Goal: Task Accomplishment & Management: Complete application form

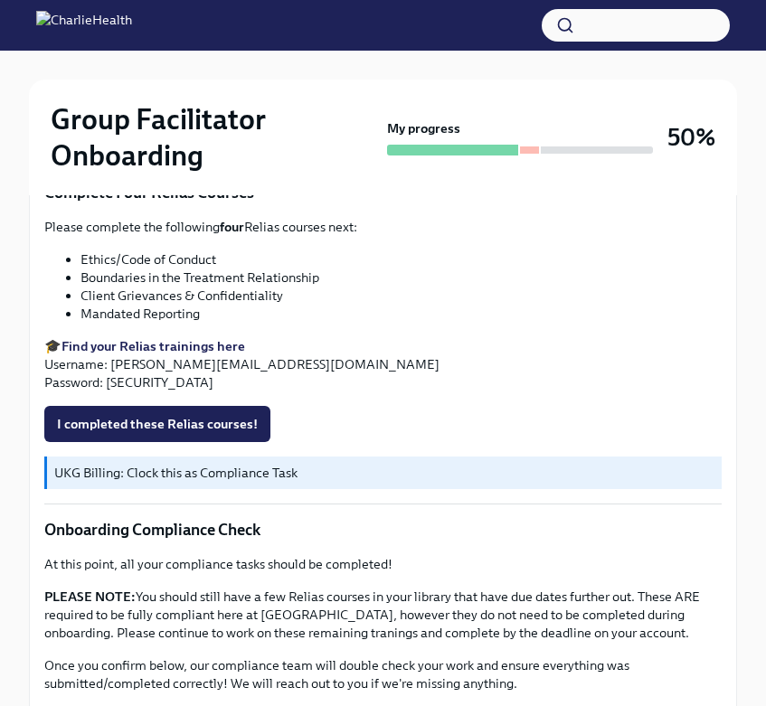
scroll to position [946, 0]
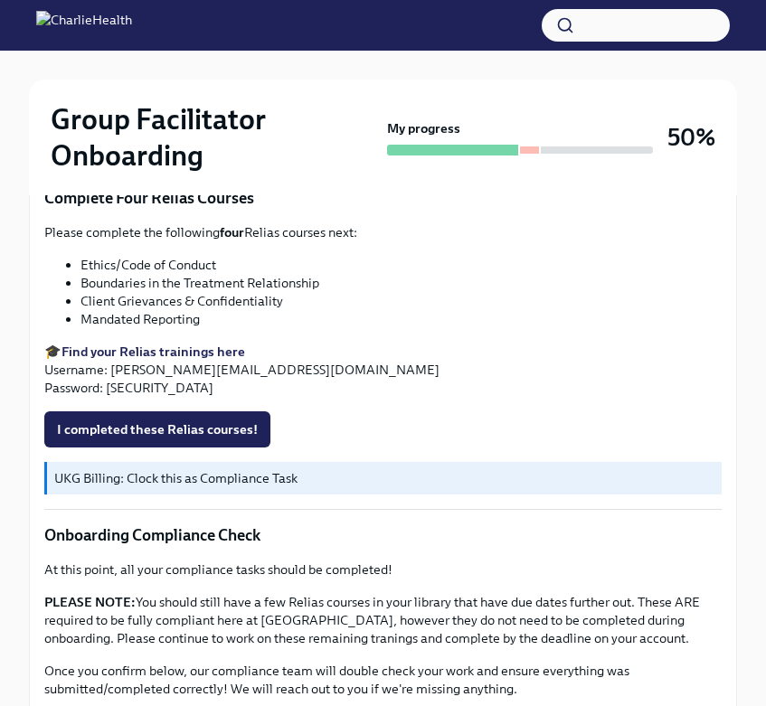
click at [174, 319] on li "Mandated Reporting" at bounding box center [400, 319] width 641 height 18
copy div "Mandated Reporting"
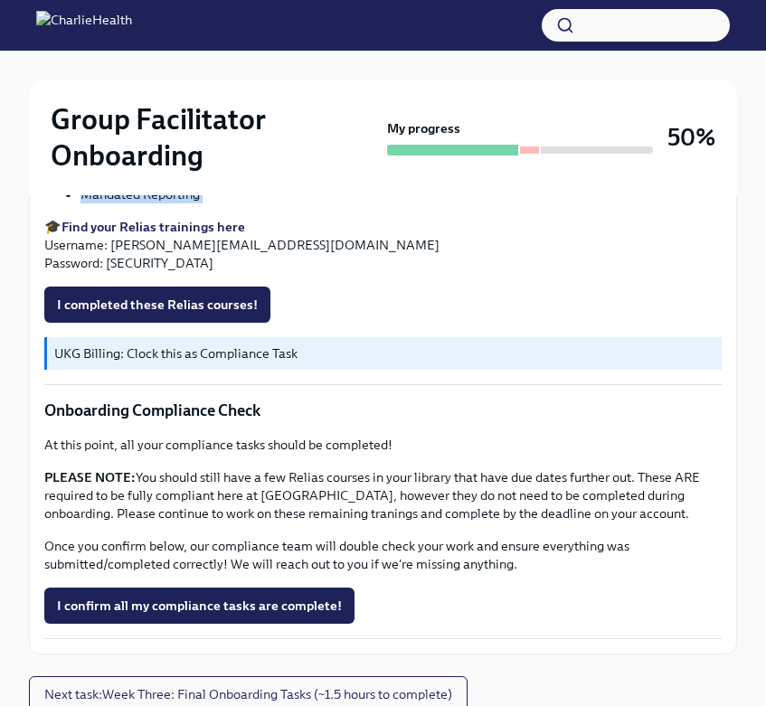
scroll to position [1072, 0]
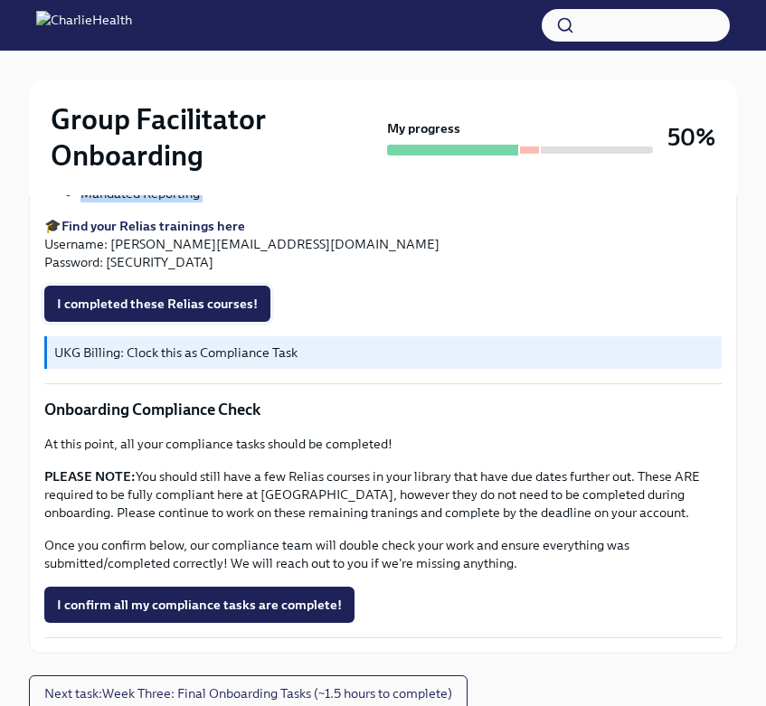
click at [223, 304] on span "I completed these Relias courses!" at bounding box center [157, 304] width 201 height 18
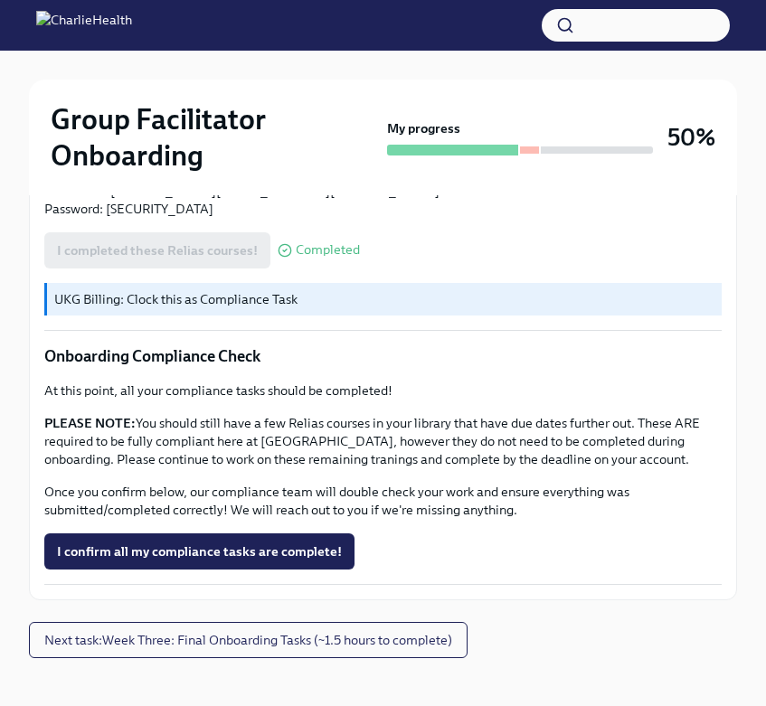
scroll to position [1130, 0]
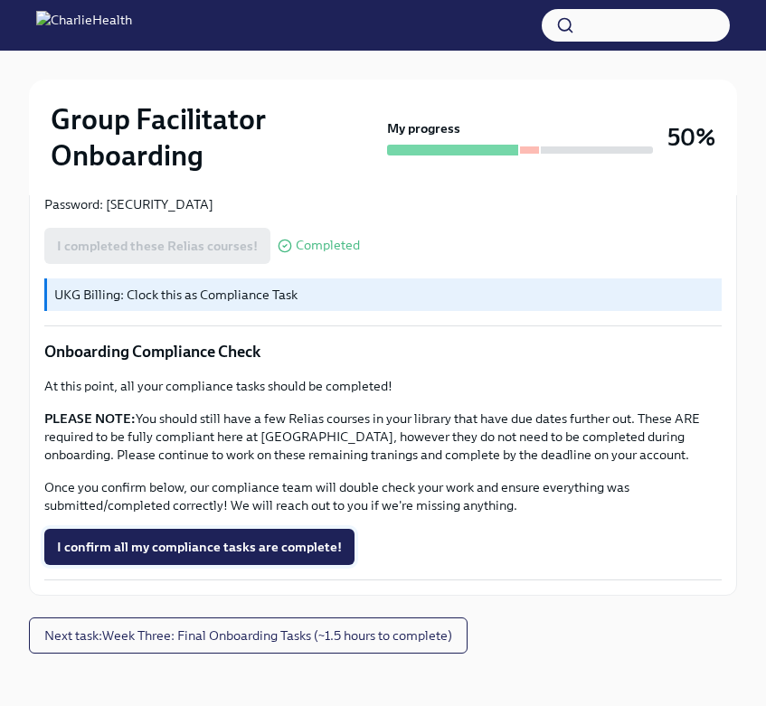
click at [134, 545] on span "I confirm all my compliance tasks are complete!" at bounding box center [199, 547] width 285 height 18
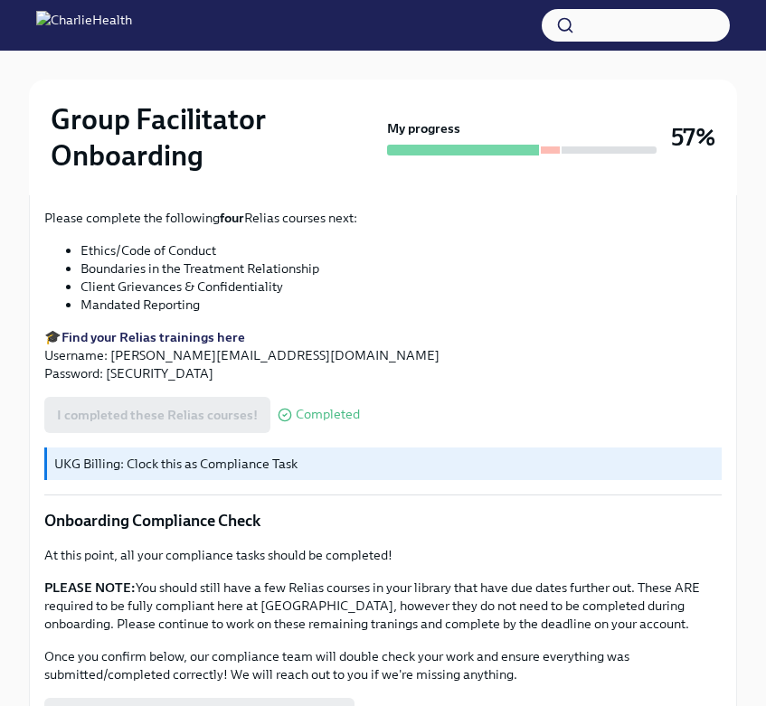
scroll to position [1142, 0]
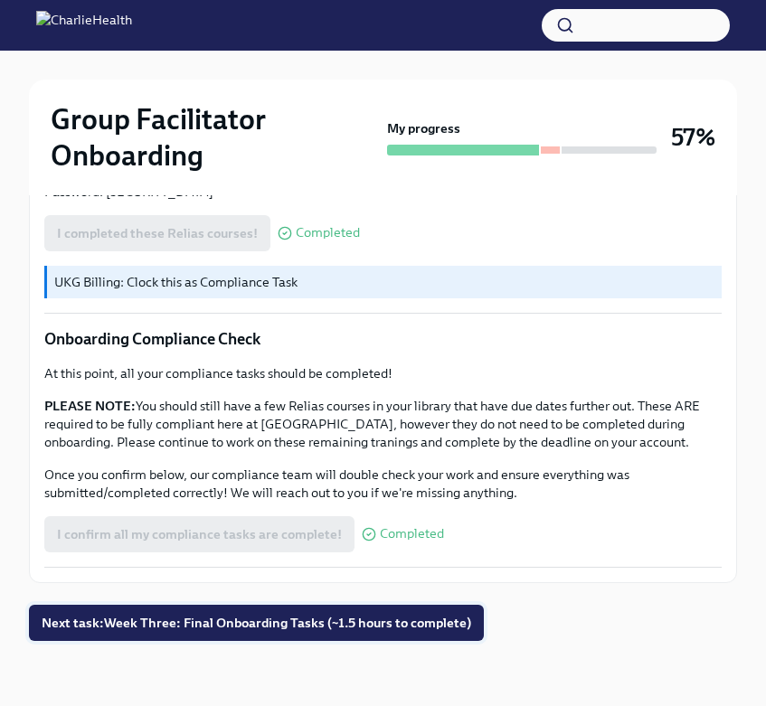
click at [132, 625] on span "Next task : Week Three: Final Onboarding Tasks (~1.5 hours to complete)" at bounding box center [256, 623] width 429 height 18
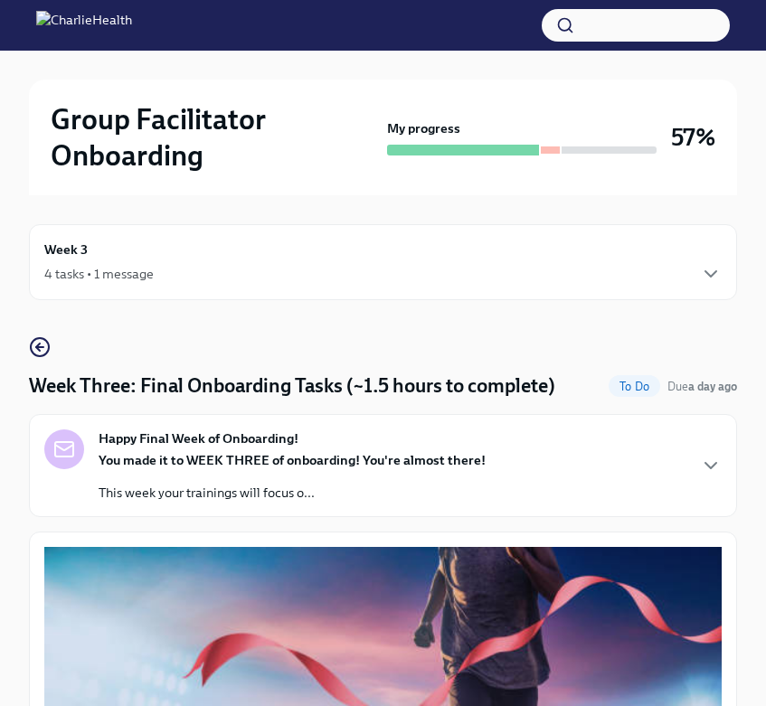
click at [92, 242] on div "Week 3 4 tasks • 1 message" at bounding box center [382, 262] width 677 height 45
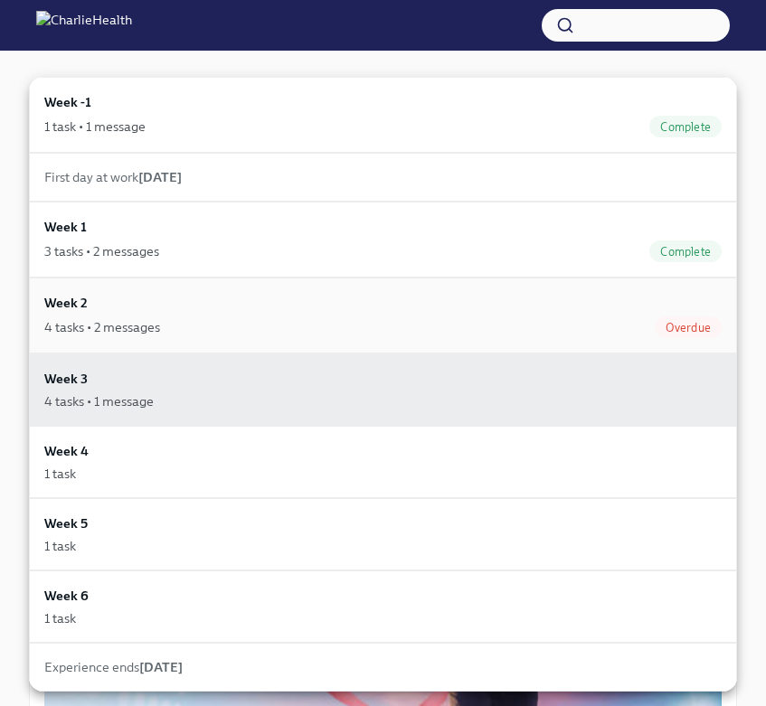
click at [116, 334] on div "4 tasks • 2 messages" at bounding box center [102, 327] width 116 height 18
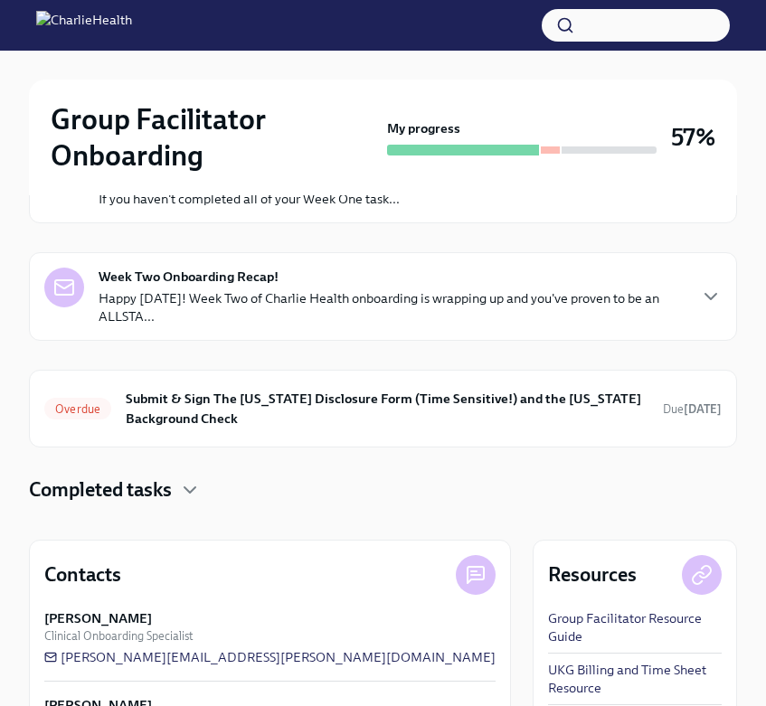
scroll to position [271, 0]
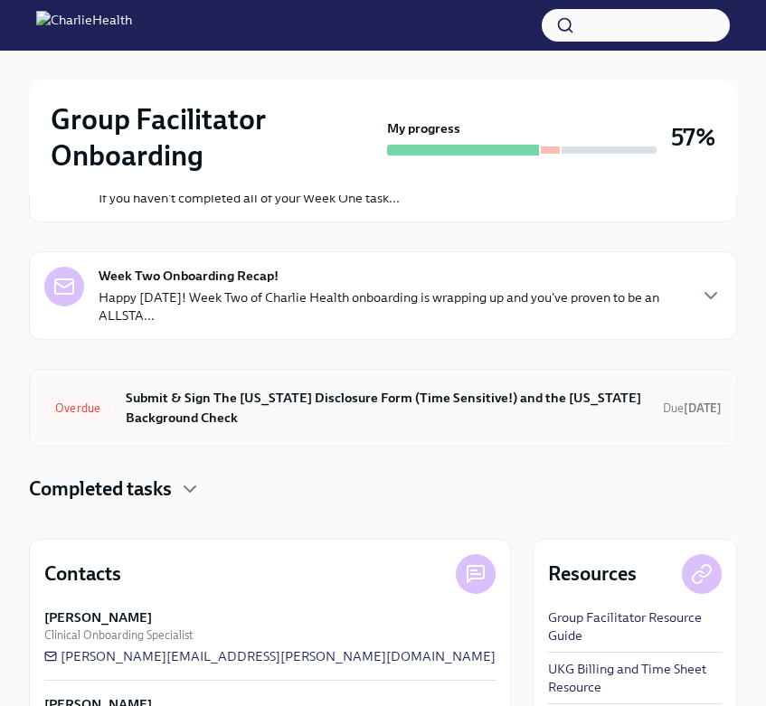
click at [172, 399] on h6 "Submit & Sign The [US_STATE] Disclosure Form (Time Sensitive!) and the [US_STAT…" at bounding box center [387, 408] width 522 height 40
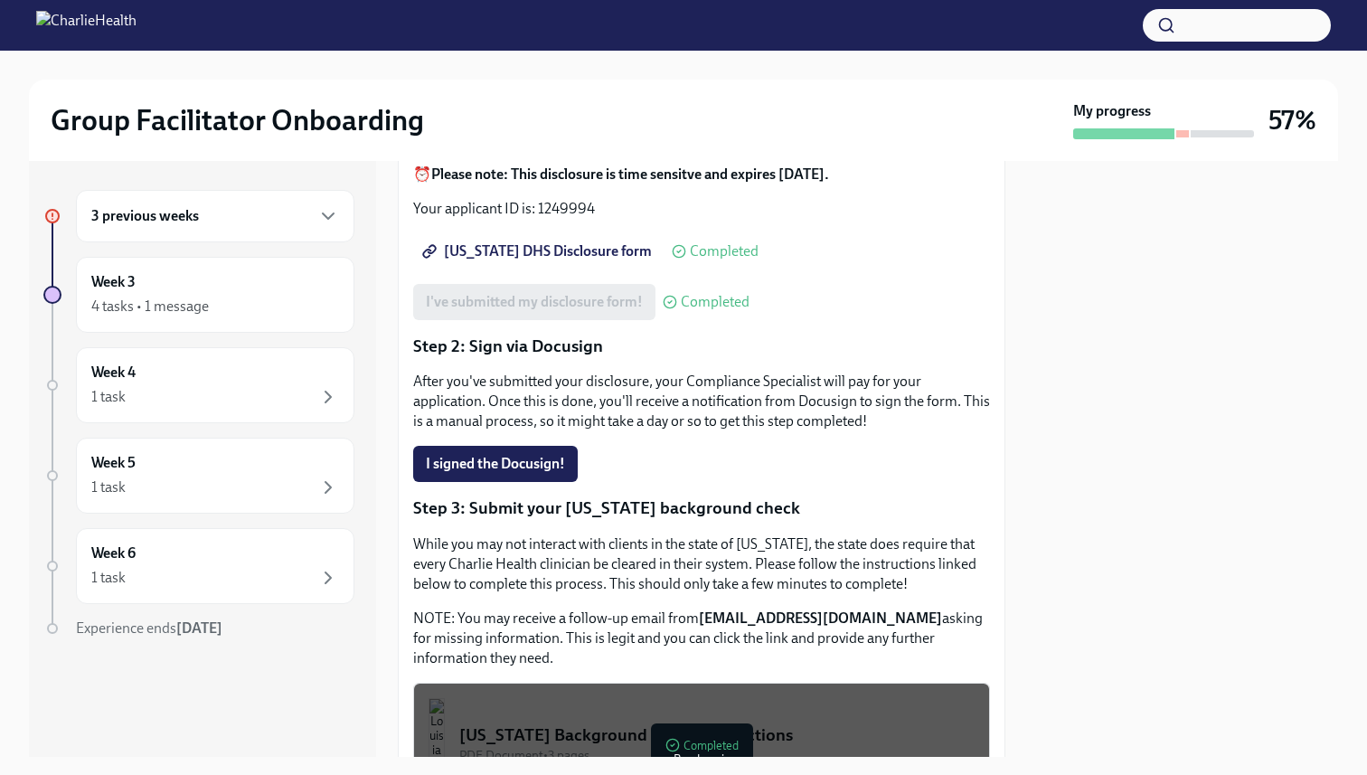
scroll to position [292, 0]
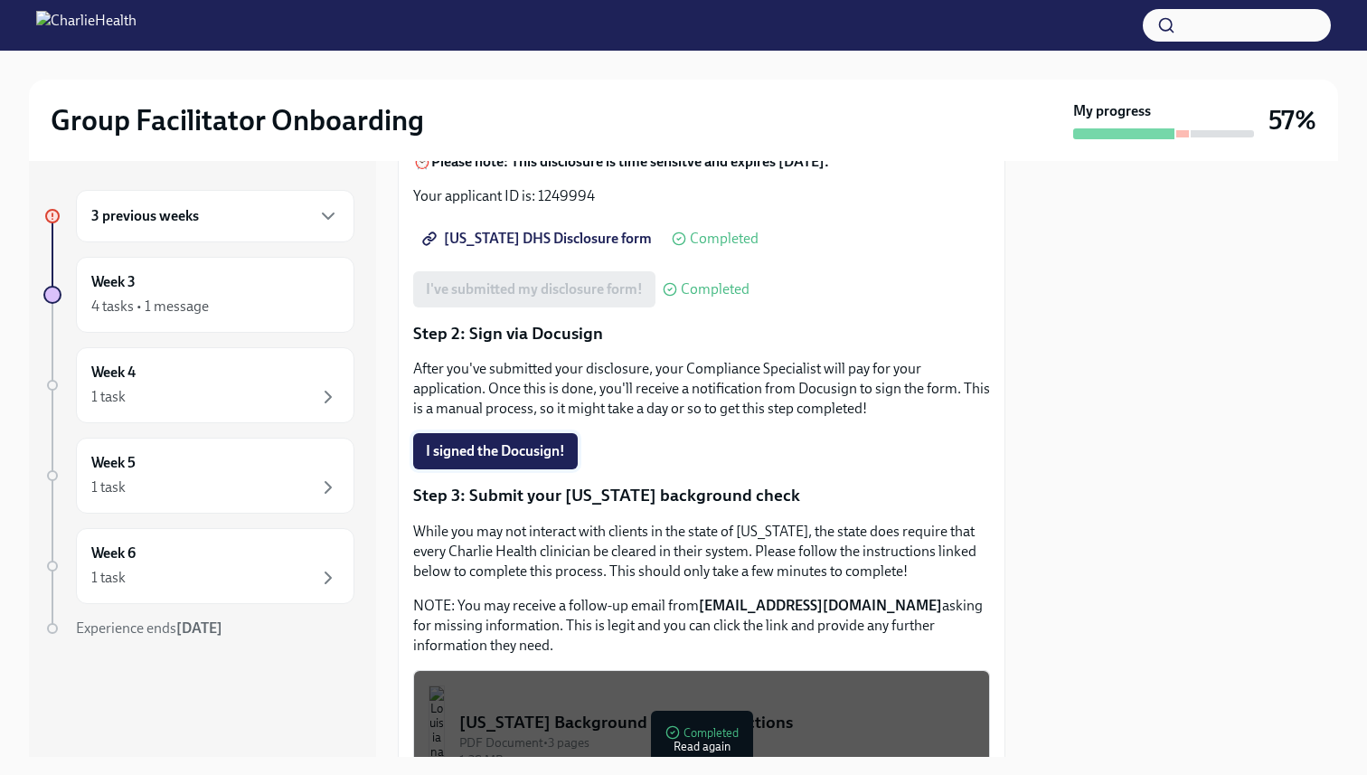
click at [553, 442] on span "I signed the Docusign!" at bounding box center [495, 451] width 139 height 18
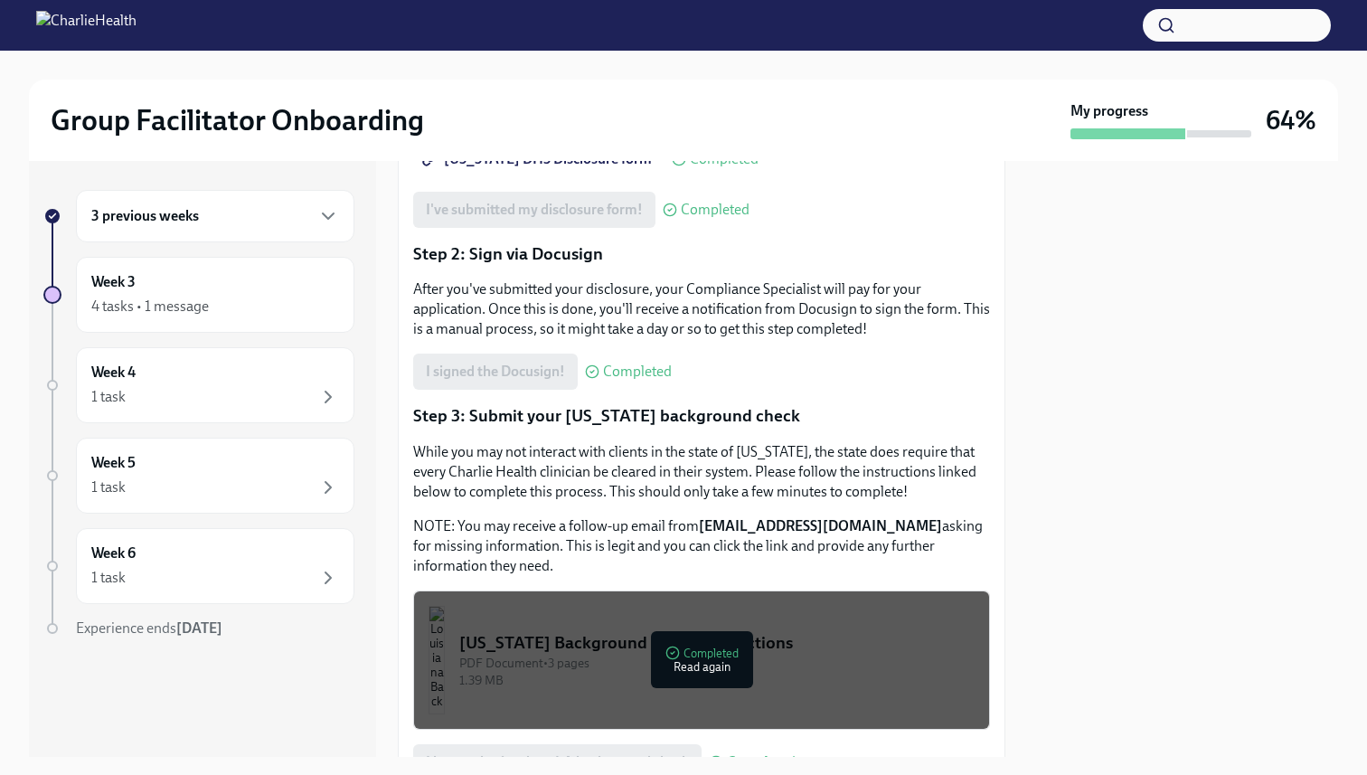
scroll to position [578, 0]
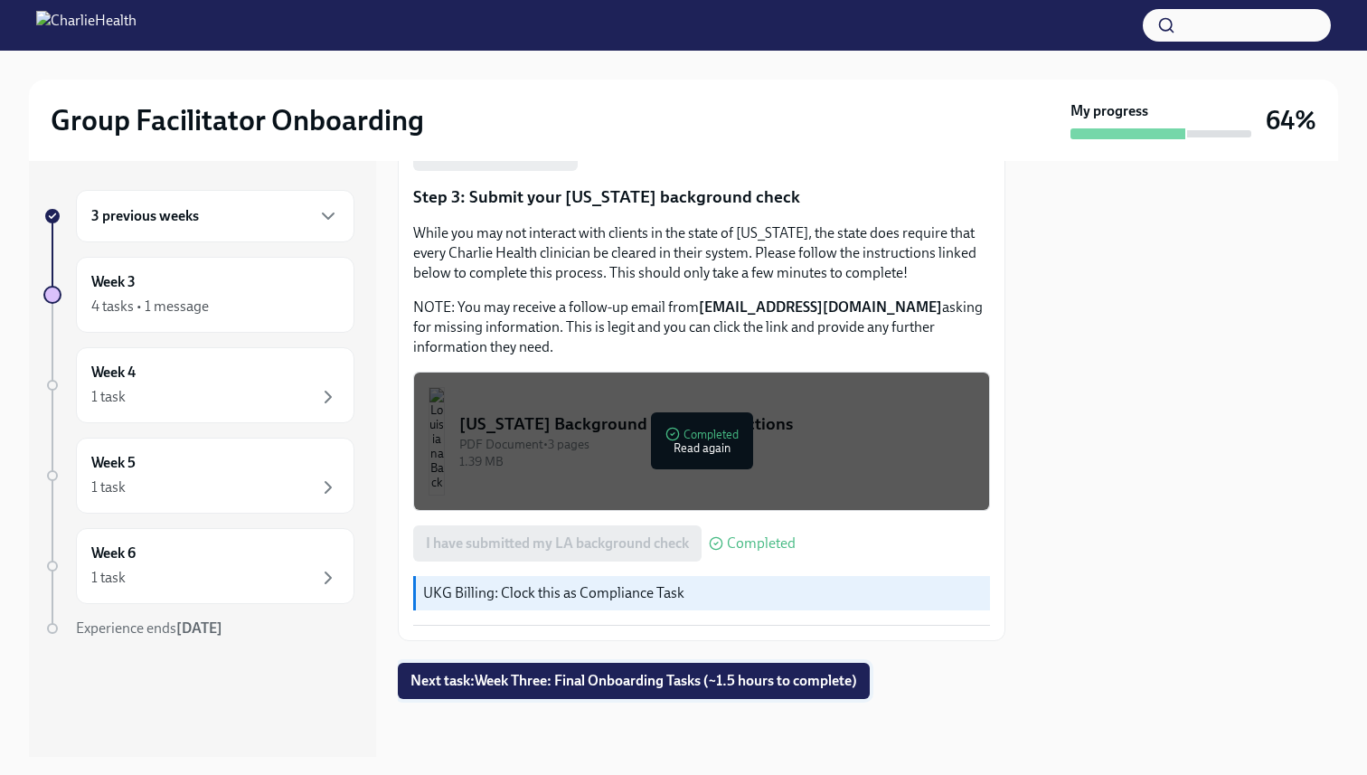
click at [573, 688] on span "Next task : Week Three: Final Onboarding Tasks (~1.5 hours to complete)" at bounding box center [633, 681] width 447 height 18
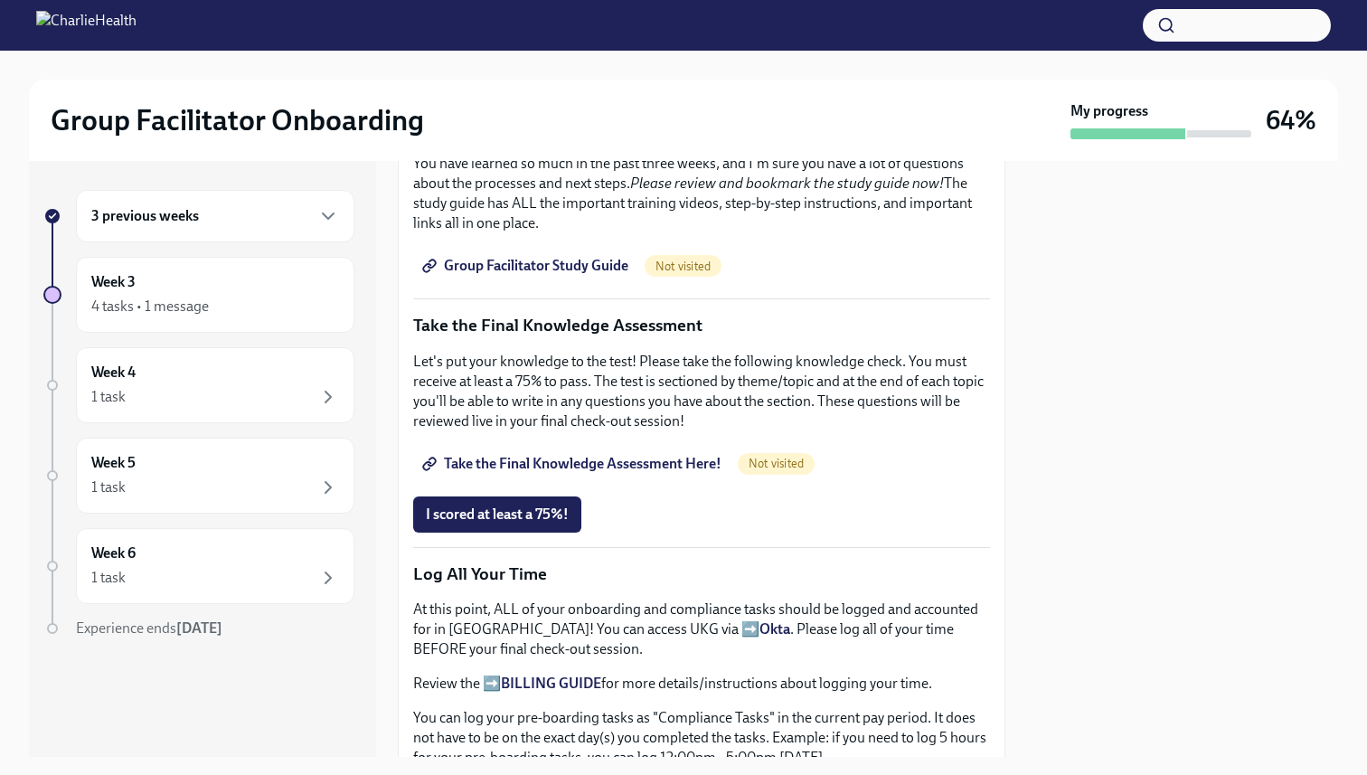
scroll to position [835, 0]
click at [573, 465] on span "Take the Final Knowledge Assessment Here!" at bounding box center [574, 463] width 296 height 18
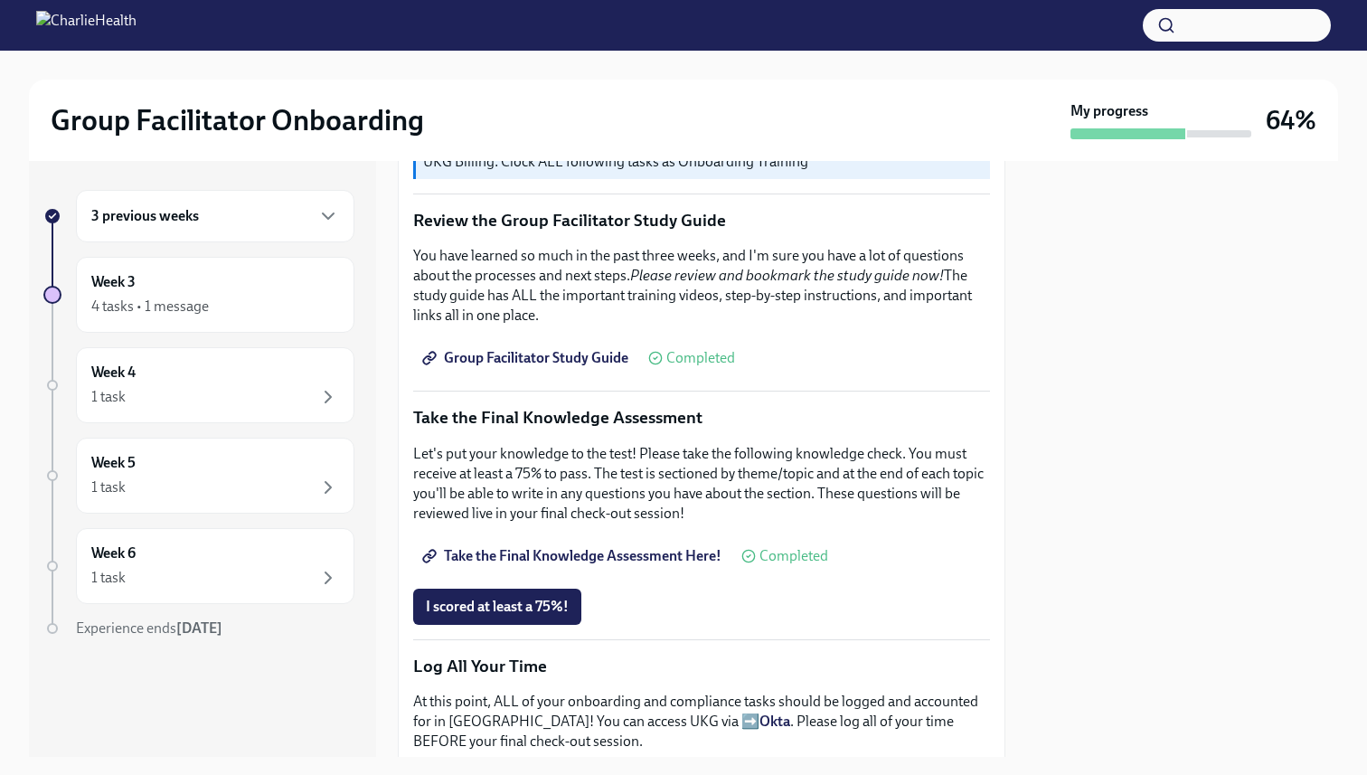
scroll to position [740, 0]
click at [547, 599] on span "I scored at least a 75%!" at bounding box center [497, 608] width 143 height 18
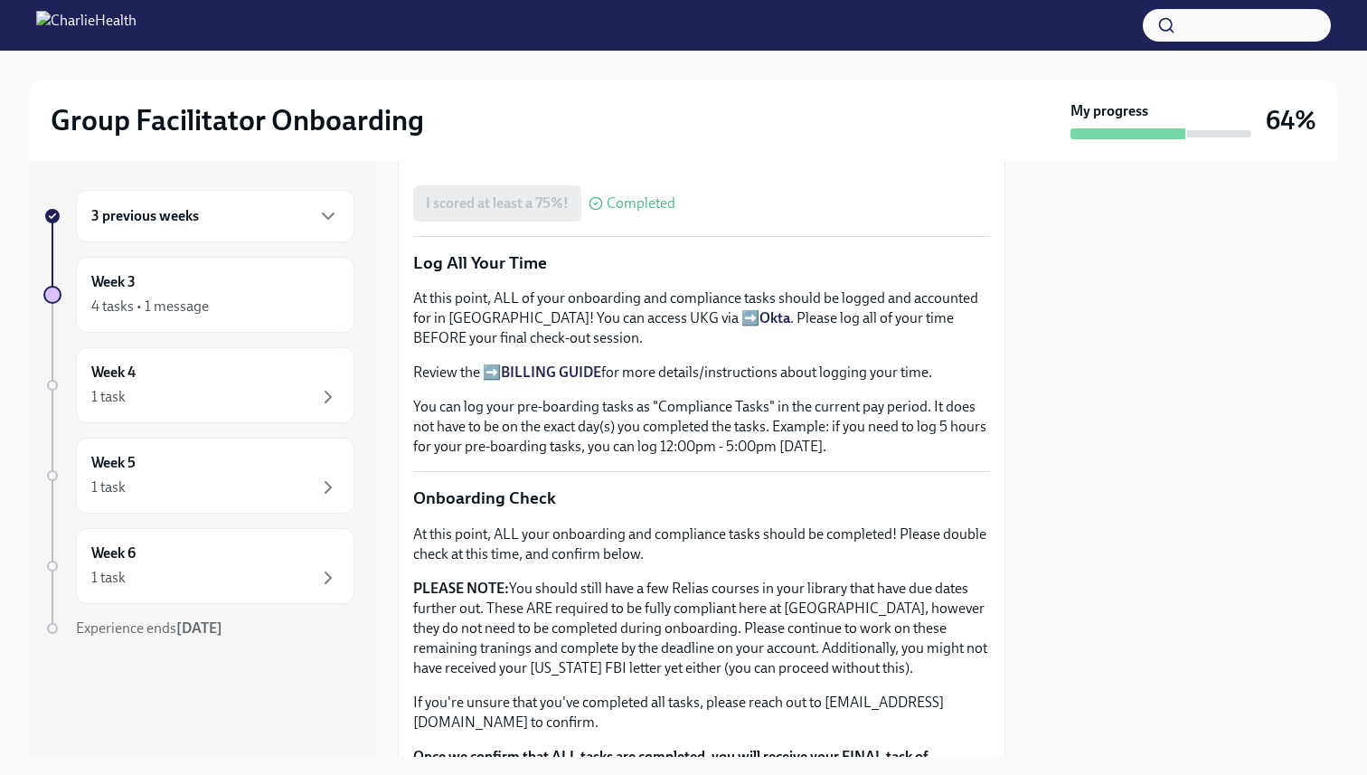
scroll to position [1466, 0]
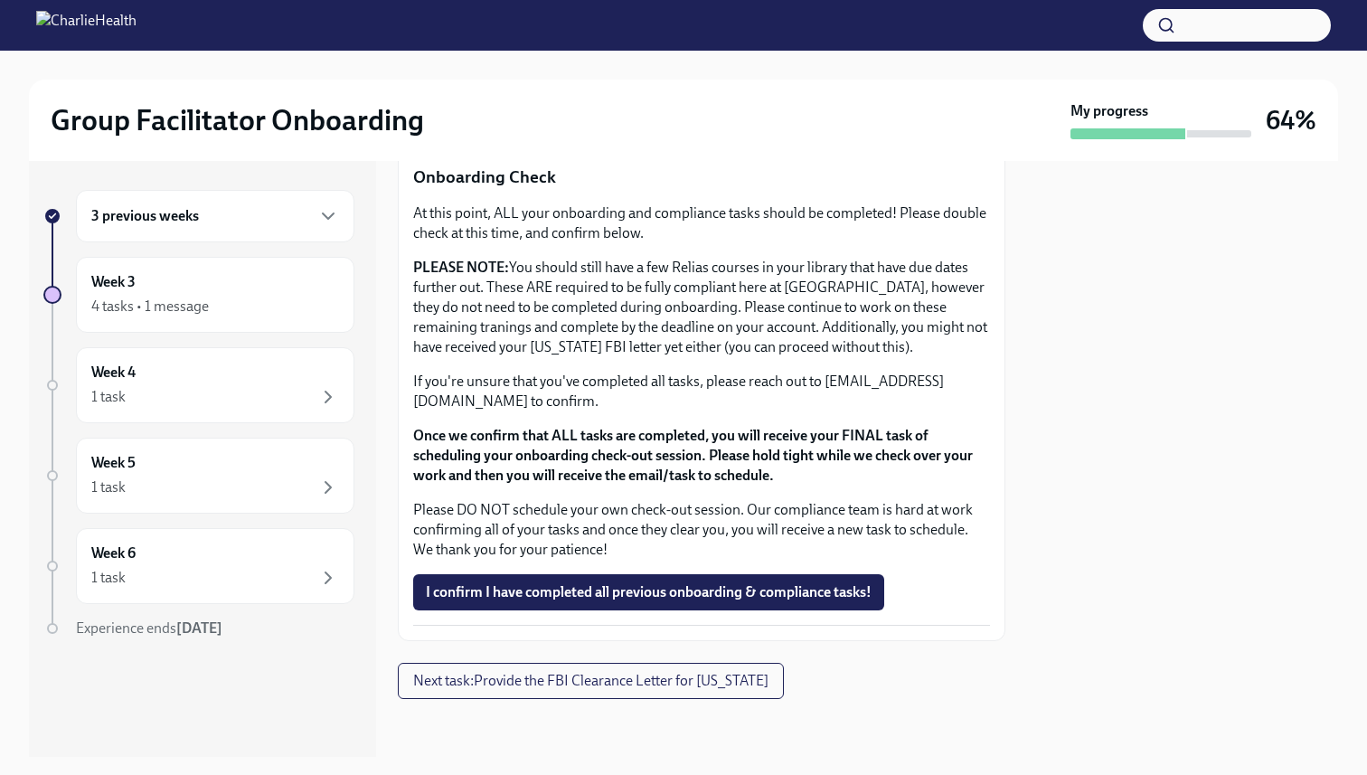
click at [599, 522] on p "Please DO NOT schedule your own check-out session. Our compliance team is hard …" at bounding box center [701, 530] width 577 height 60
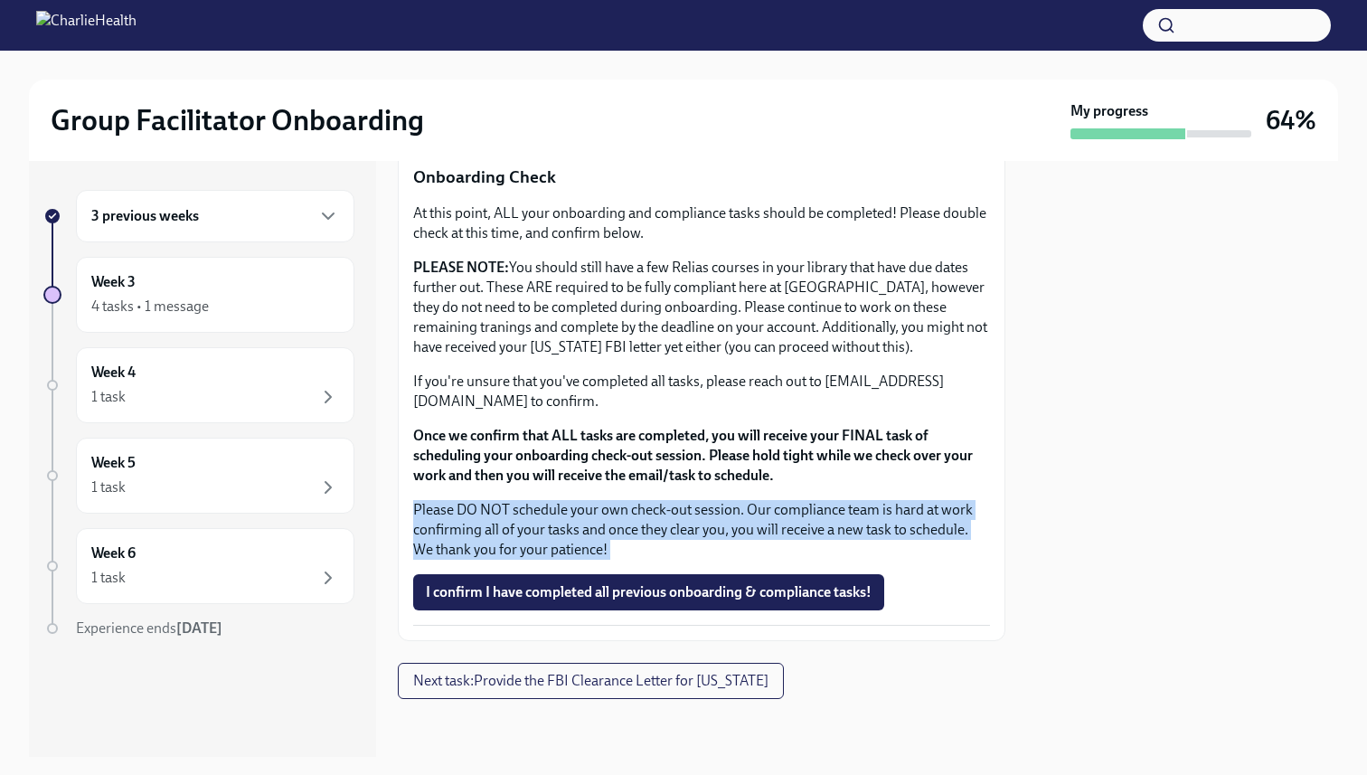
click at [599, 522] on p "Please DO NOT schedule your own check-out session. Our compliance team is hard …" at bounding box center [701, 530] width 577 height 60
copy div "Please DO NOT schedule your own check-out session. Our compliance team is hard …"
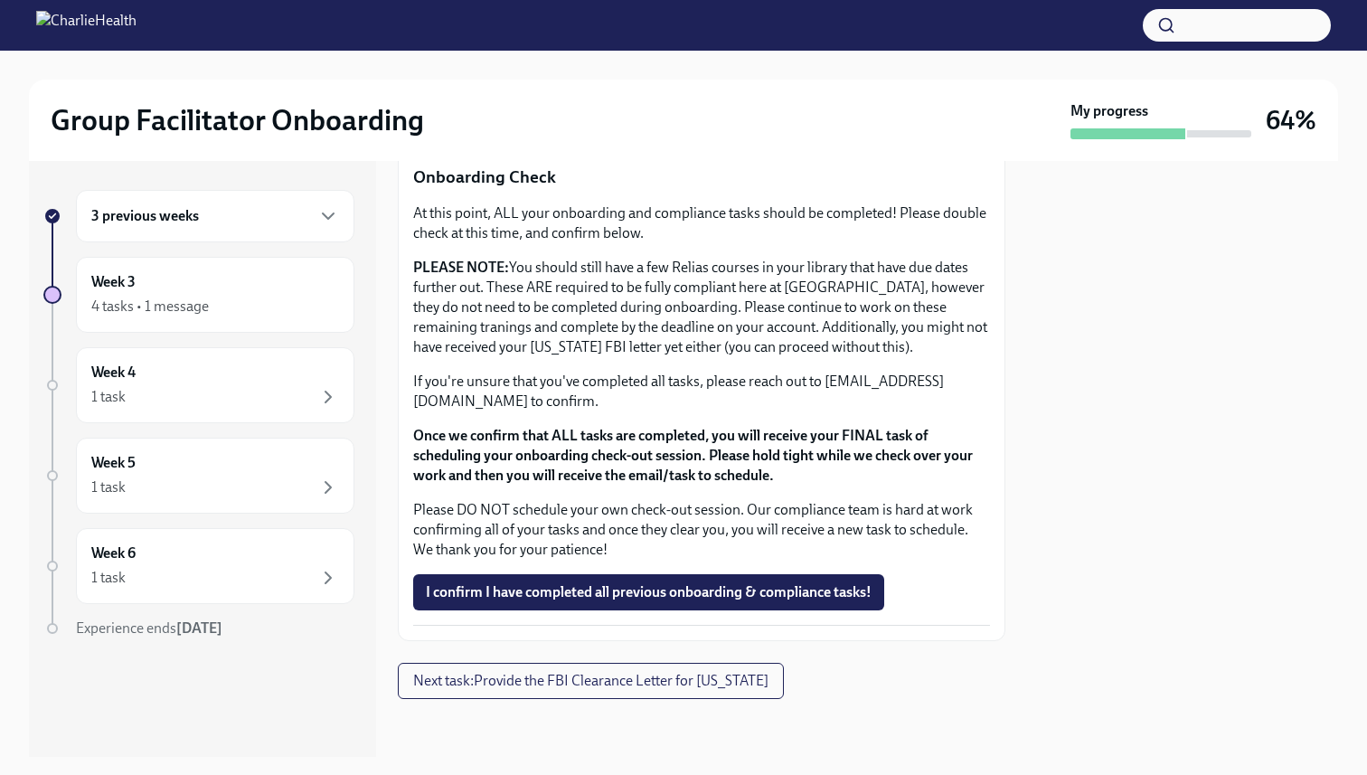
click at [536, 386] on p "If you're unsure that you've completed all tasks, please reach out to [EMAIL_AD…" at bounding box center [701, 391] width 577 height 40
click at [522, 589] on span "I confirm I have completed all previous onboarding & compliance tasks!" at bounding box center [649, 592] width 446 height 18
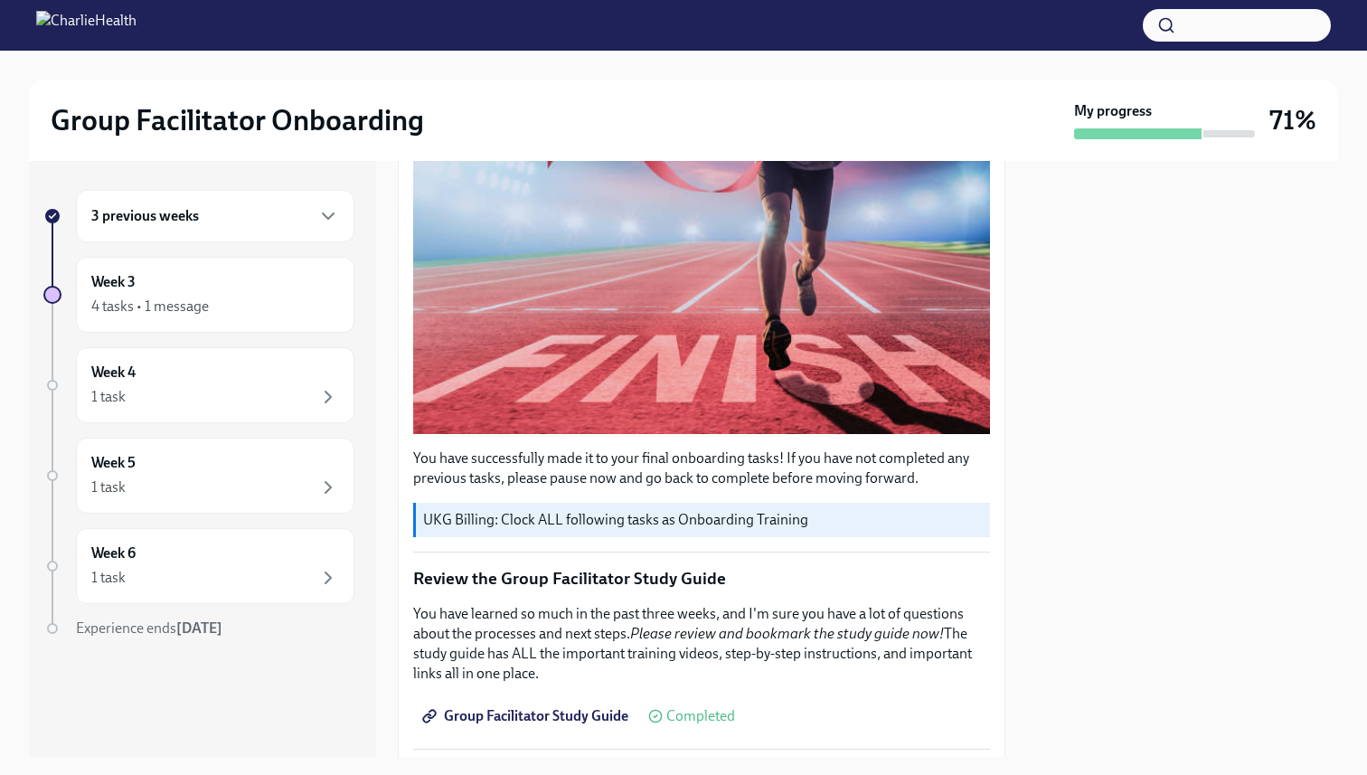
scroll to position [0, 0]
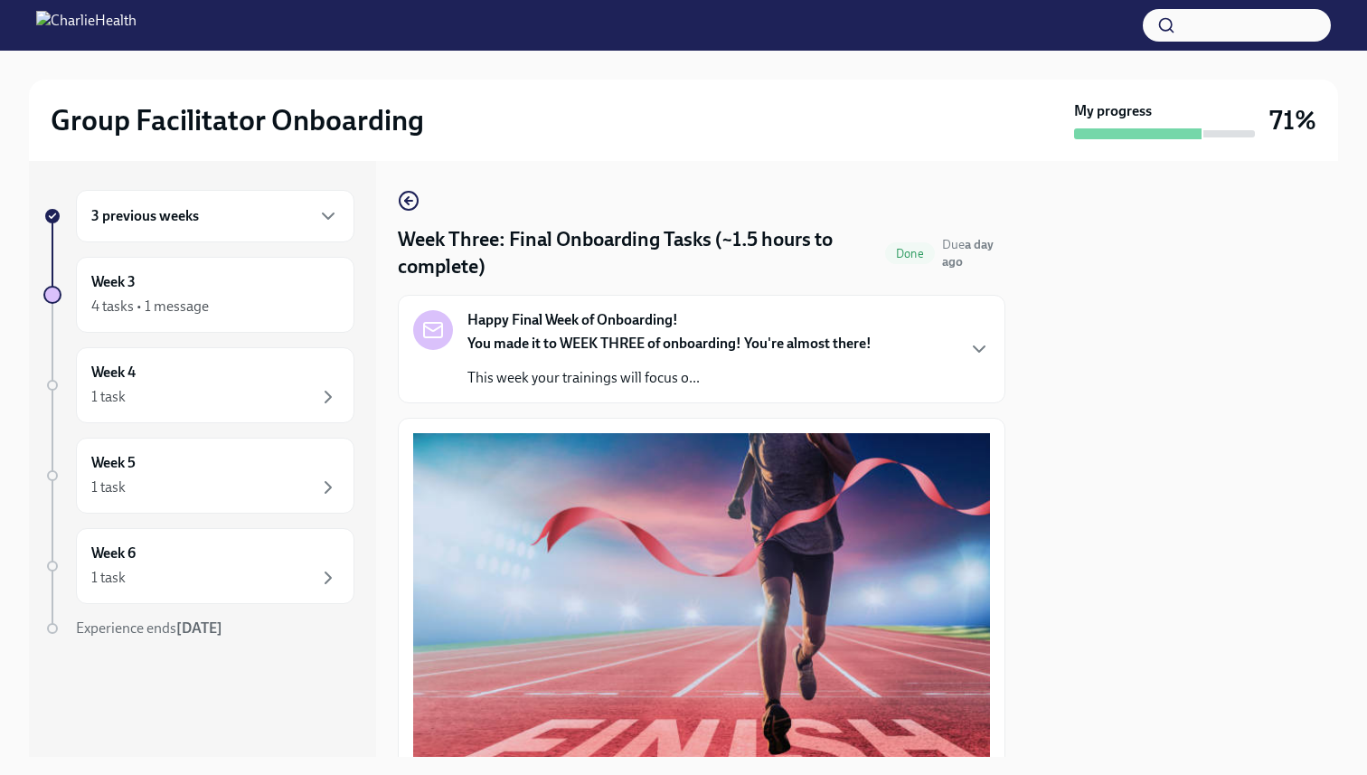
click at [522, 326] on strong "Happy Final Week of Onboarding!" at bounding box center [572, 320] width 211 height 20
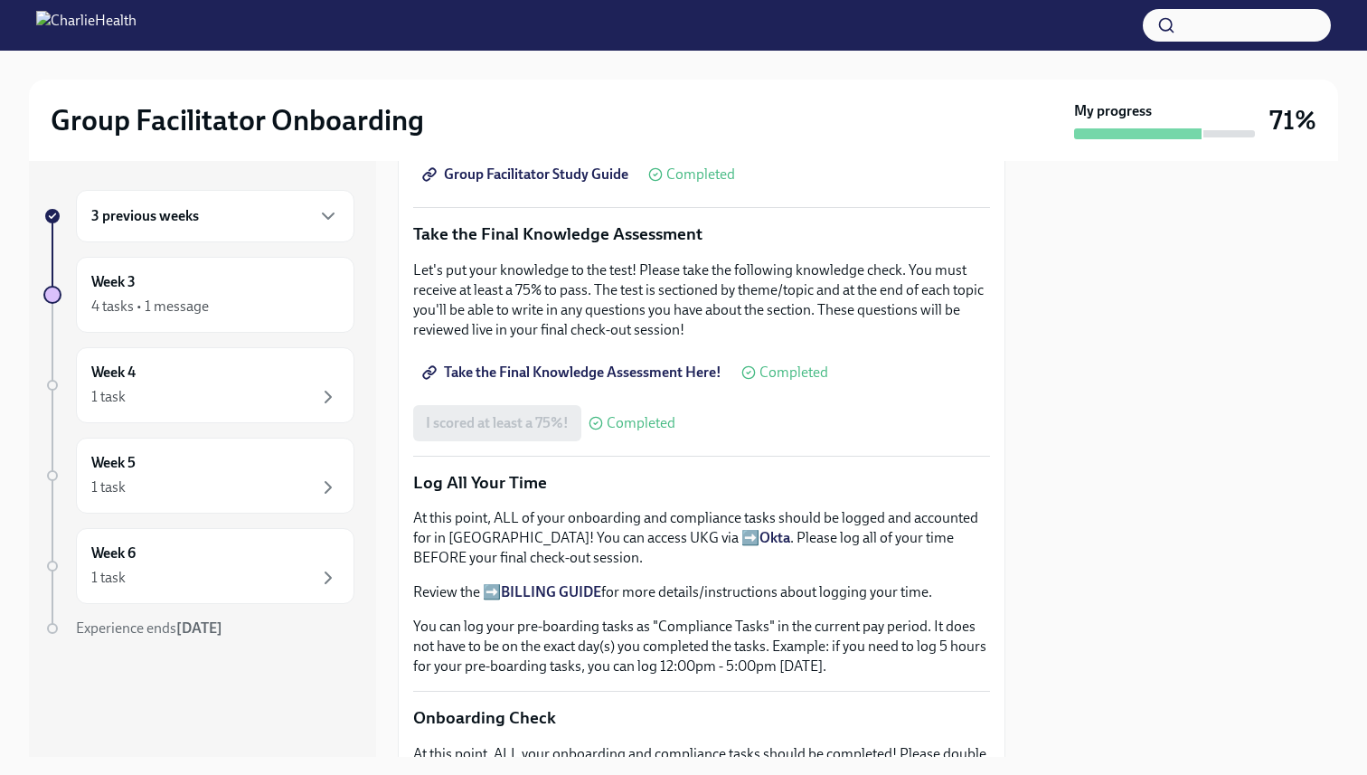
scroll to position [2169, 0]
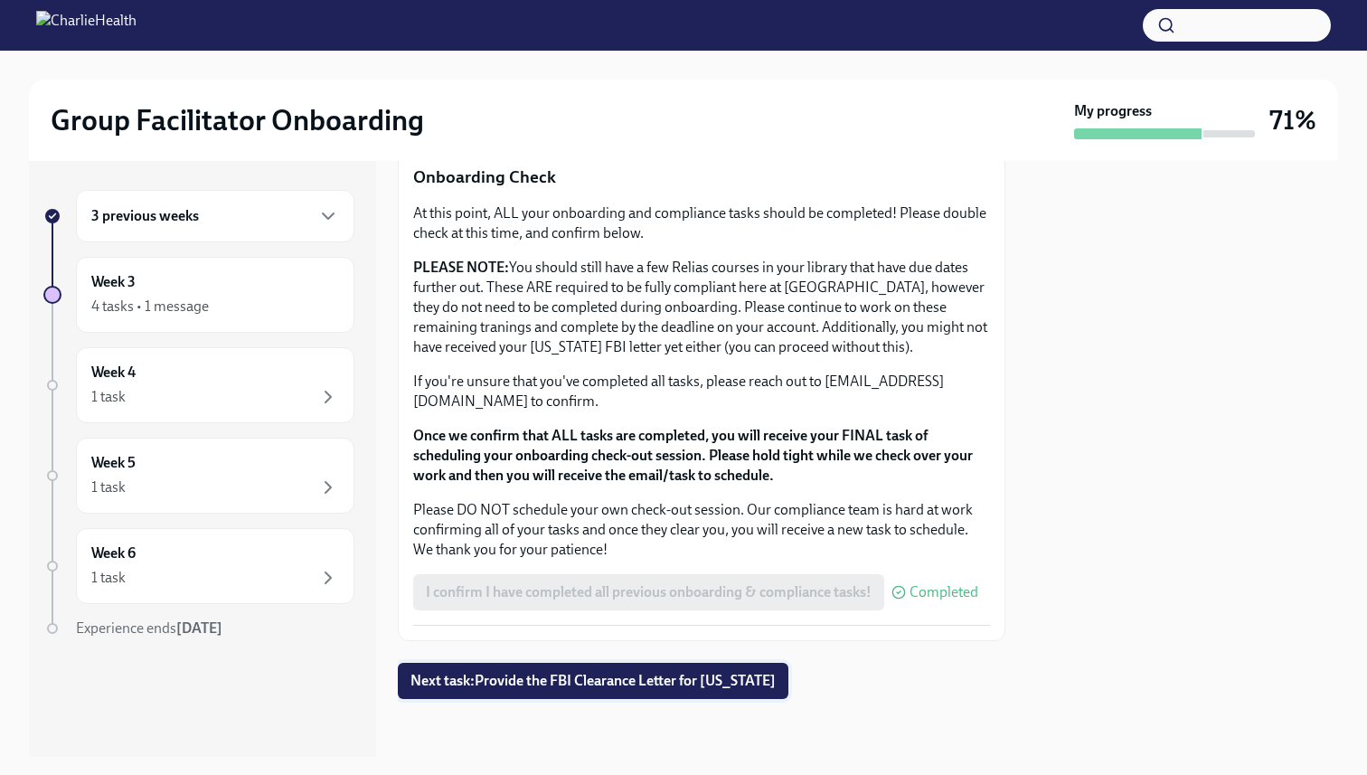
click at [485, 680] on span "Next task : Provide the FBI Clearance Letter for [US_STATE]" at bounding box center [592, 681] width 365 height 18
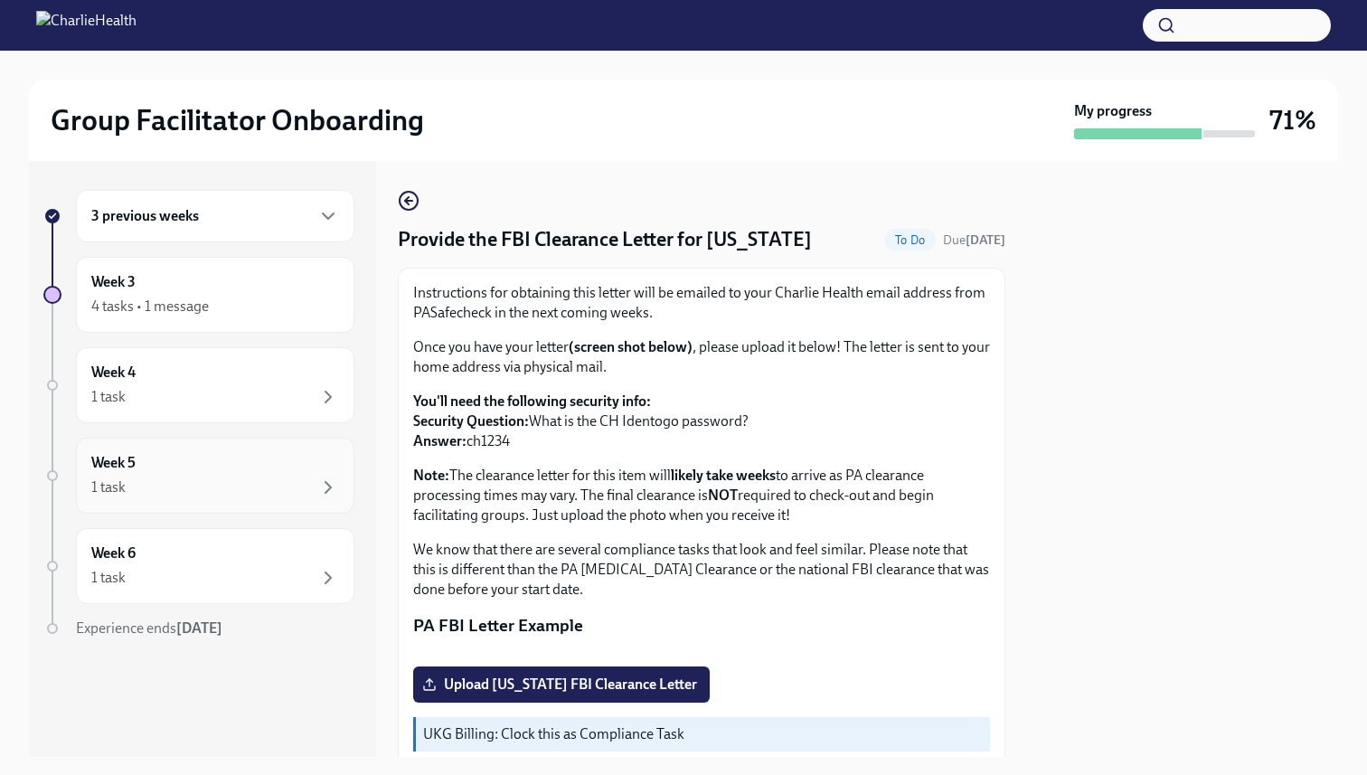
click at [312, 440] on div "Week 5 1 task" at bounding box center [215, 475] width 278 height 76
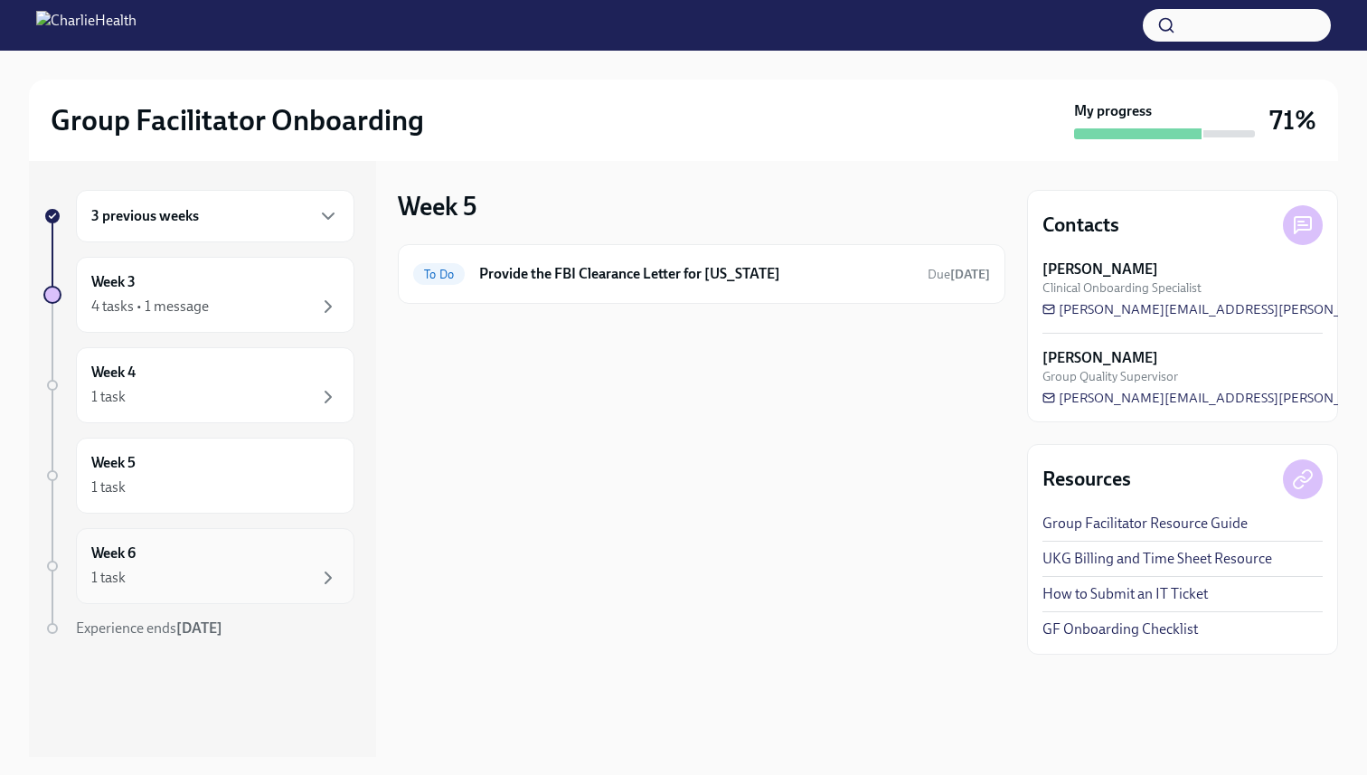
click at [268, 550] on div "Week 6 1 task" at bounding box center [215, 565] width 248 height 45
click at [273, 386] on div "1 task" at bounding box center [215, 397] width 248 height 22
